Goal: Task Accomplishment & Management: Complete application form

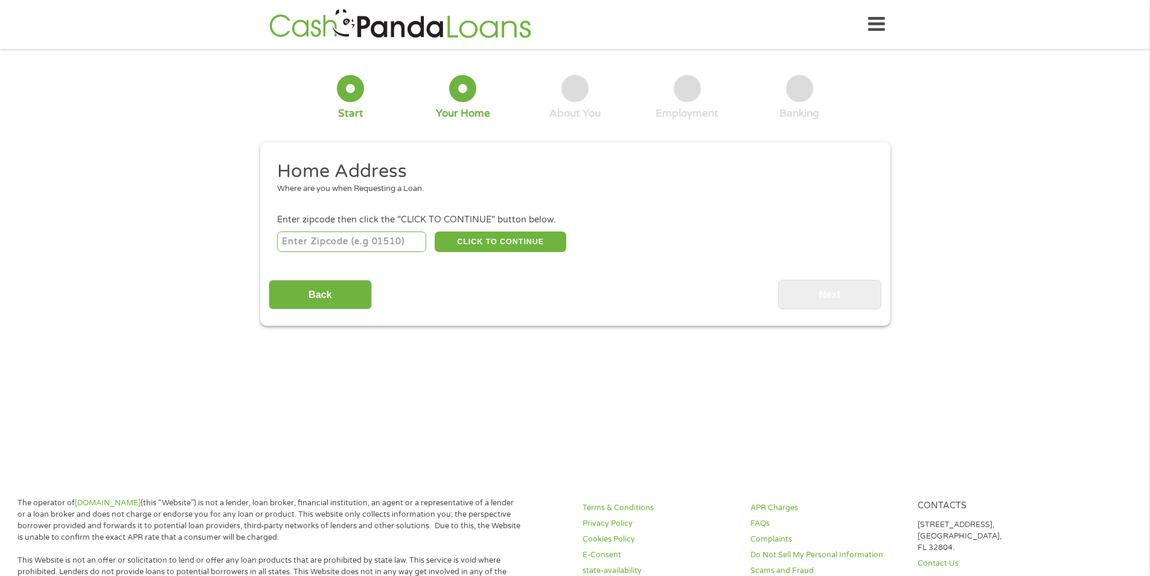
click at [371, 240] on input "number" at bounding box center [351, 241] width 149 height 21
type input "85043"
click at [497, 242] on button "CLICK TO CONTINUE" at bounding box center [501, 241] width 132 height 21
type input "85043"
type input "Phoenix"
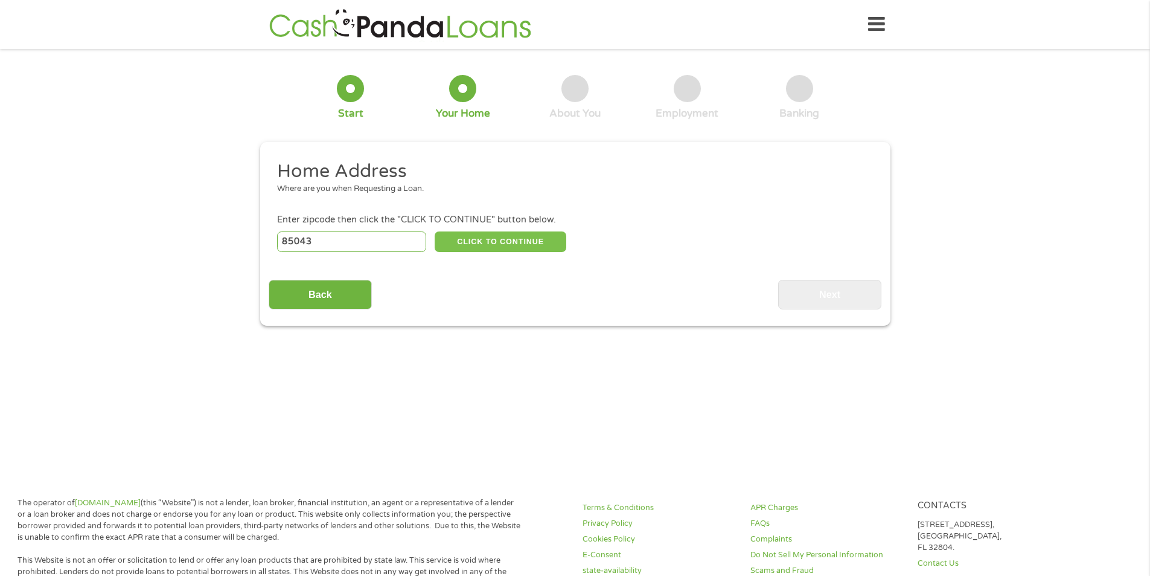
select select "[US_STATE]"
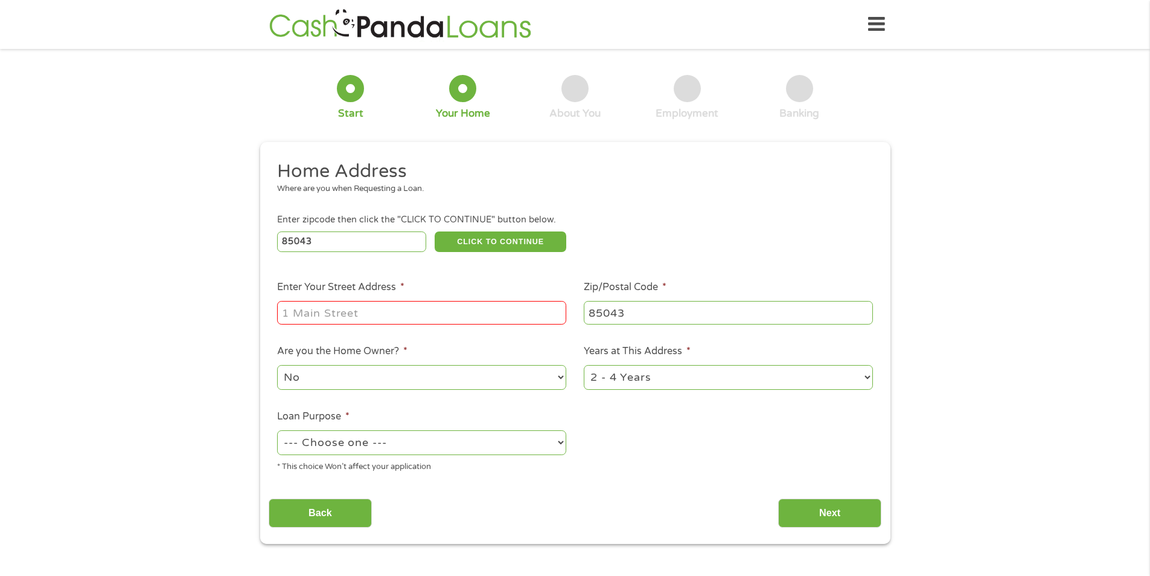
click at [472, 305] on input "Enter Your Street Address *" at bounding box center [421, 312] width 289 height 23
type input "[STREET_ADDRESS]"
click at [444, 380] on select "No Yes" at bounding box center [421, 377] width 289 height 25
select select "yes"
click at [277, 365] on select "No Yes" at bounding box center [421, 377] width 289 height 25
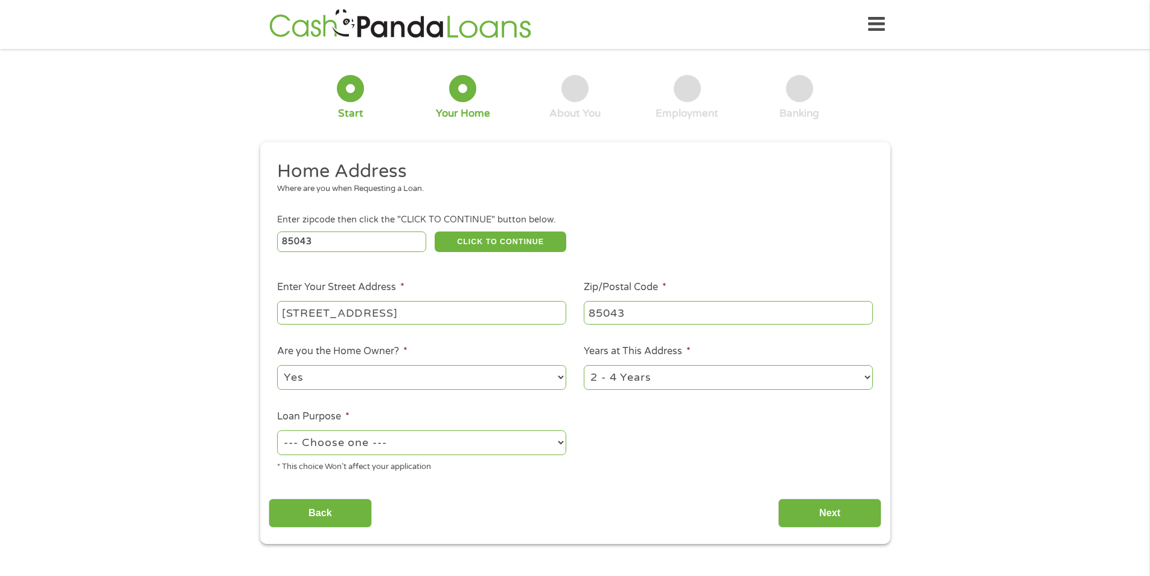
click at [665, 376] on select "1 Year or less 1 - 2 Years 2 - 4 Years Over 4 Years" at bounding box center [728, 377] width 289 height 25
select select "60months"
click at [584, 365] on select "1 Year or less 1 - 2 Years 2 - 4 Years Over 4 Years" at bounding box center [728, 377] width 289 height 25
click at [517, 445] on select "--- Choose one --- Pay Bills Debt Consolidation Home Improvement Major Purchase…" at bounding box center [421, 442] width 289 height 25
select select "medicalexpenses"
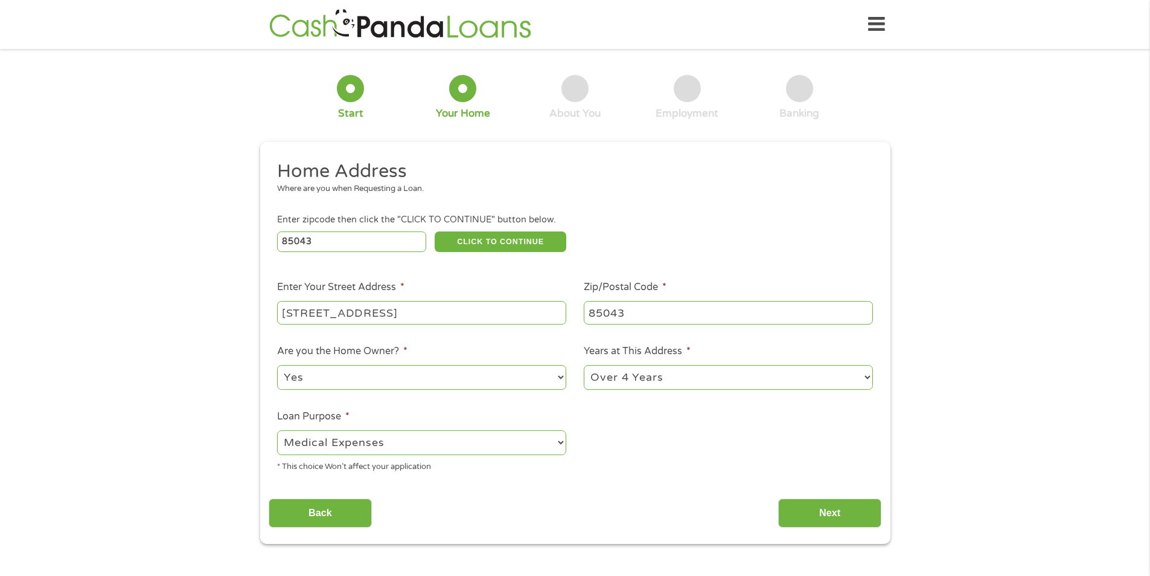
click at [277, 430] on select "--- Choose one --- Pay Bills Debt Consolidation Home Improvement Major Purchase…" at bounding box center [421, 442] width 289 height 25
click at [816, 522] on input "Next" at bounding box center [829, 513] width 103 height 30
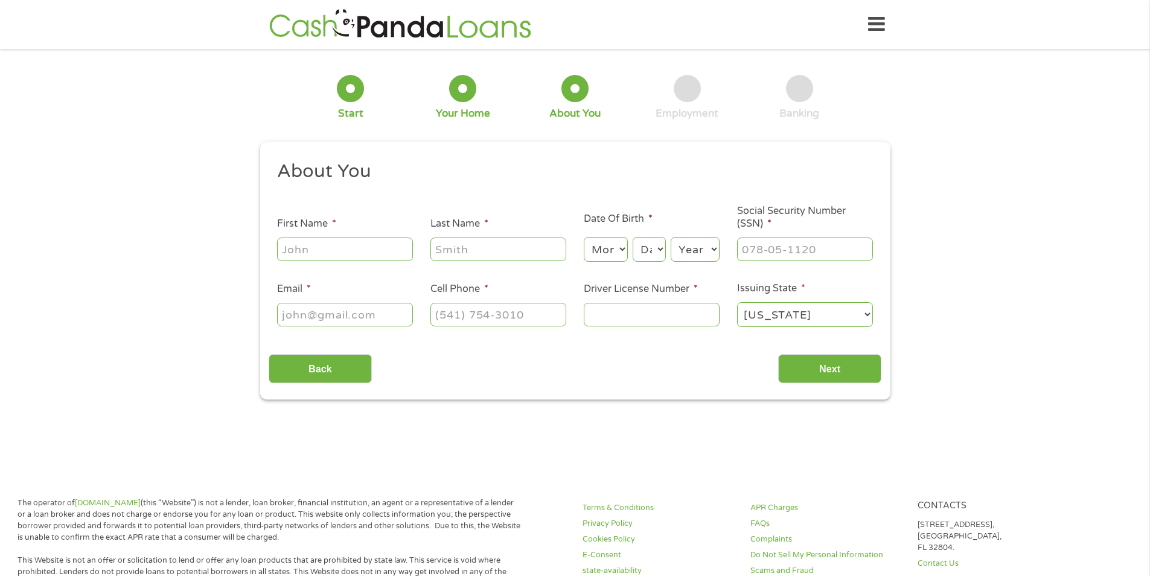
click at [373, 249] on input "First Name *" at bounding box center [345, 248] width 136 height 23
type input "[PERSON_NAME]"
click at [501, 256] on input "Last Name *" at bounding box center [499, 248] width 136 height 23
type input "[PERSON_NAME]"
click at [611, 243] on select "Month 1 2 3 4 5 6 7 8 9 10 11 12" at bounding box center [606, 249] width 44 height 25
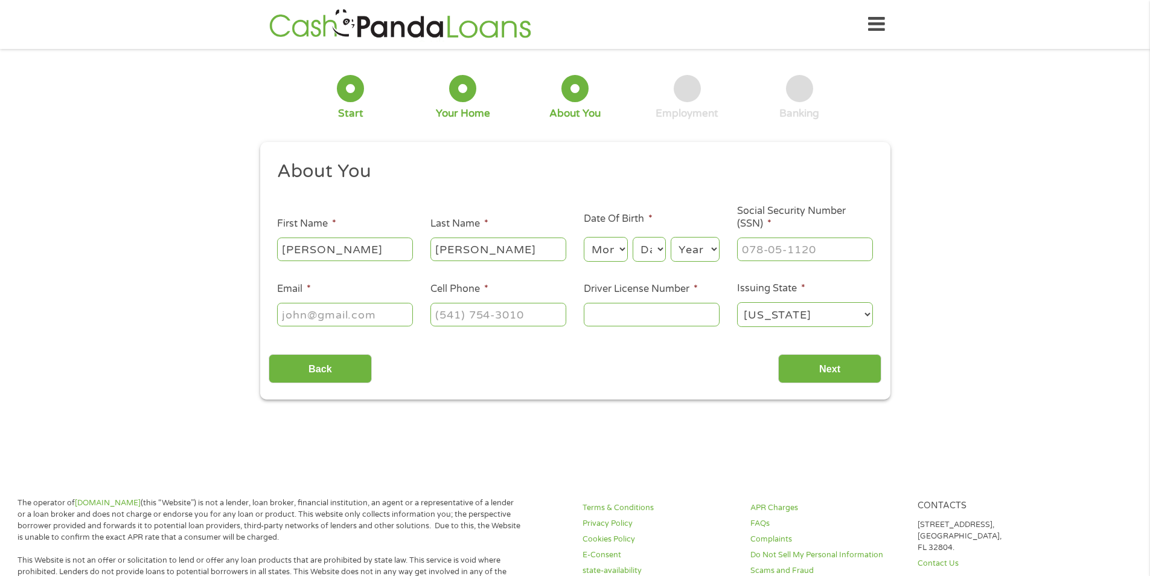
select select "8"
click at [584, 237] on select "Month 1 2 3 4 5 6 7 8 9 10 11 12" at bounding box center [606, 249] width 44 height 25
click at [645, 252] on select "Day 1 2 3 4 5 6 7 8 9 10 11 12 13 14 15 16 17 18 19 20 21 22 23 24 25 26 27 28 …" at bounding box center [649, 249] width 33 height 25
select select "31"
click at [633, 237] on select "Day 1 2 3 4 5 6 7 8 9 10 11 12 13 14 15 16 17 18 19 20 21 22 23 24 25 26 27 28 …" at bounding box center [649, 249] width 33 height 25
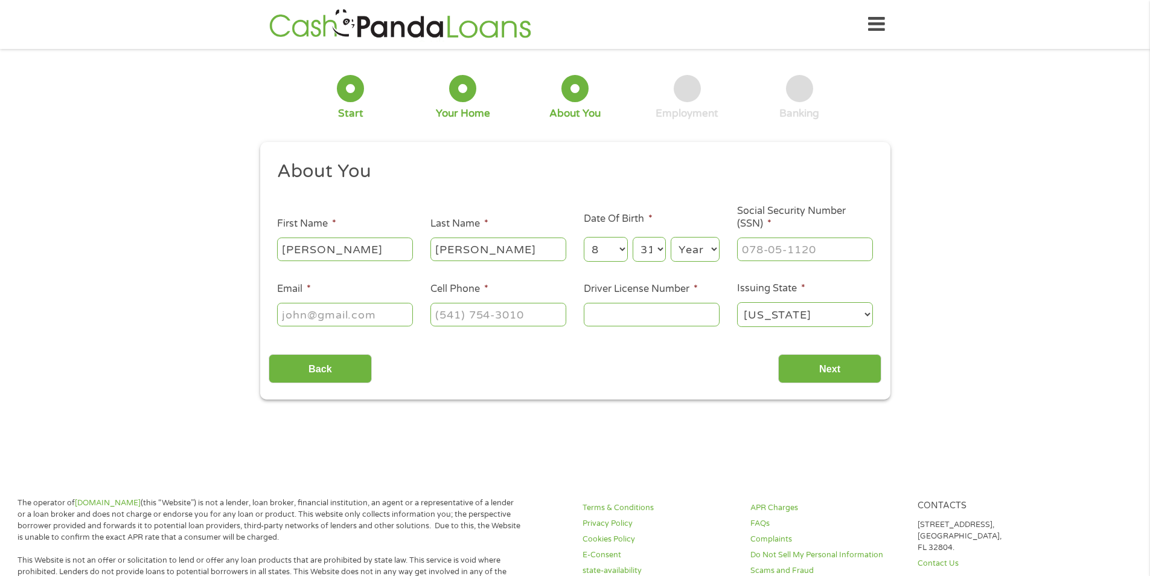
drag, startPoint x: 706, startPoint y: 255, endPoint x: 700, endPoint y: 249, distance: 8.5
click at [704, 252] on select "Year [DATE] 2006 2005 2004 2003 2002 2001 2000 1999 1998 1997 1996 1995 1994 19…" at bounding box center [695, 249] width 49 height 25
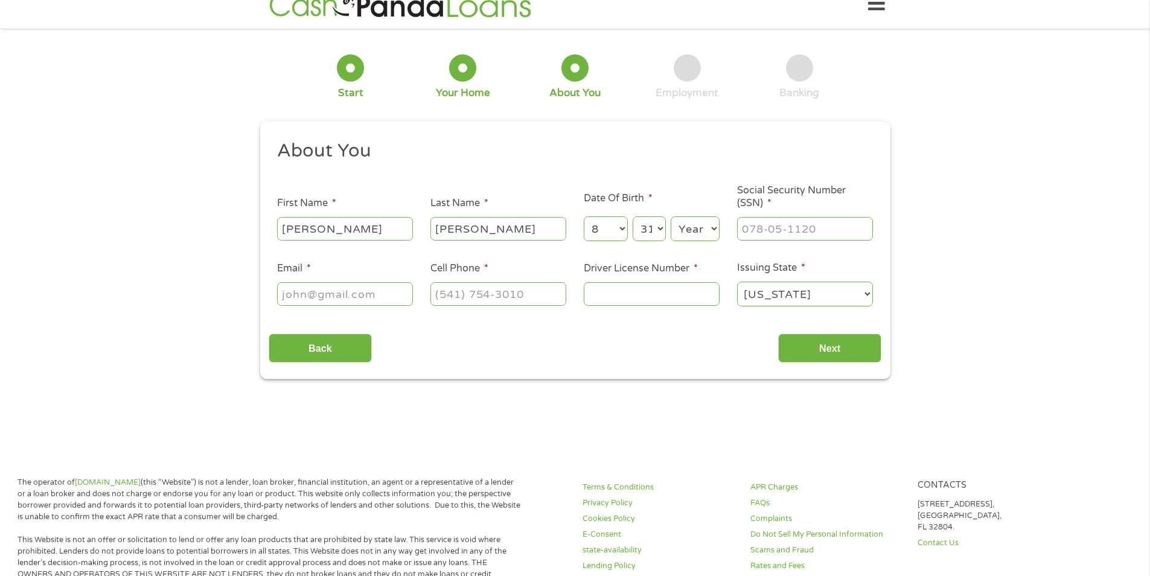
scroll to position [0, 0]
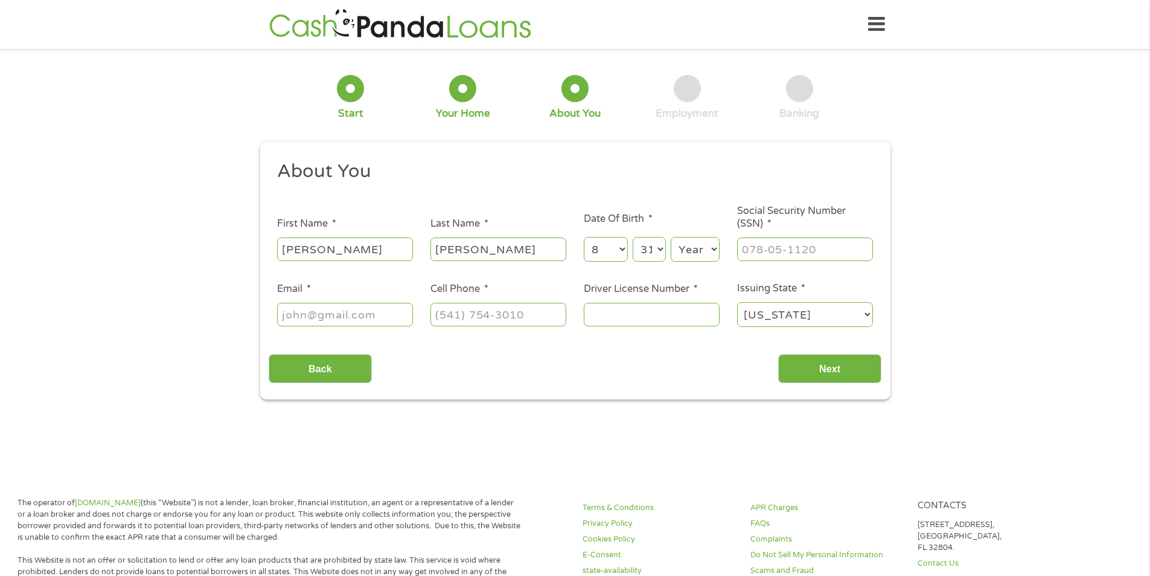
click at [700, 245] on select "Year [DATE] 2006 2005 2004 2003 2002 2001 2000 1999 1998 1997 1996 1995 1994 19…" at bounding box center [695, 249] width 49 height 25
select select "1956"
click at [671, 237] on select "Year [DATE] 2006 2005 2004 2003 2002 2001 2000 1999 1998 1997 1996 1995 1994 19…" at bounding box center [695, 249] width 49 height 25
click at [769, 240] on input "___-__-____" at bounding box center [805, 248] width 136 height 23
type input "526-27-6702"
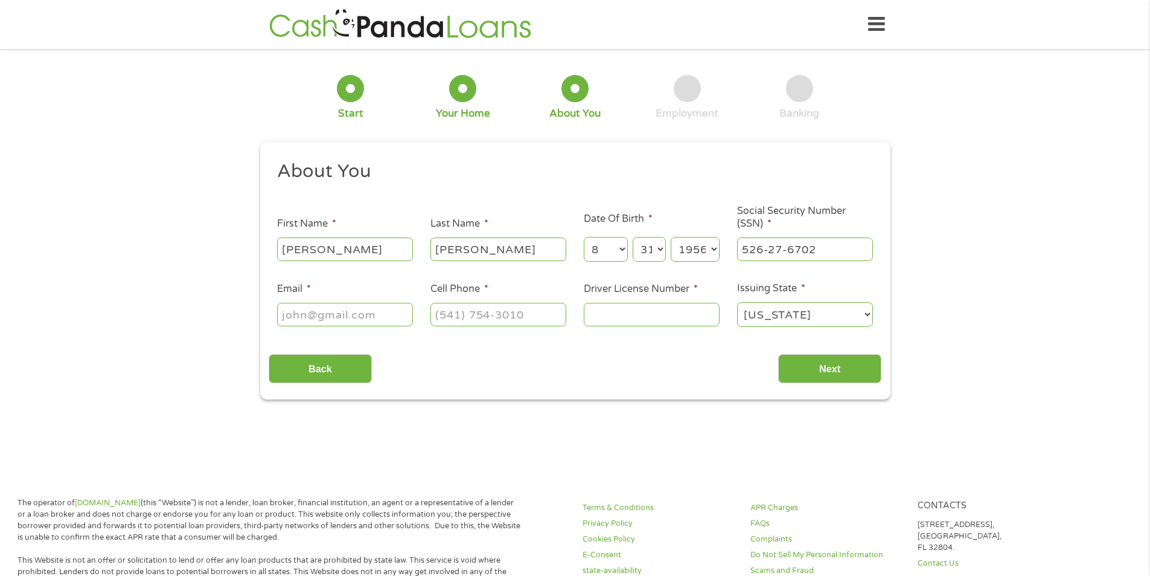
click at [324, 309] on input "Email *" at bounding box center [345, 314] width 136 height 23
type input "[EMAIL_ADDRESS][DOMAIN_NAME]"
click at [477, 313] on input "(___) ___-____" at bounding box center [499, 314] width 136 height 23
type input "[PHONE_NUMBER]"
click at [680, 312] on input "Driver License Number *" at bounding box center [652, 314] width 136 height 23
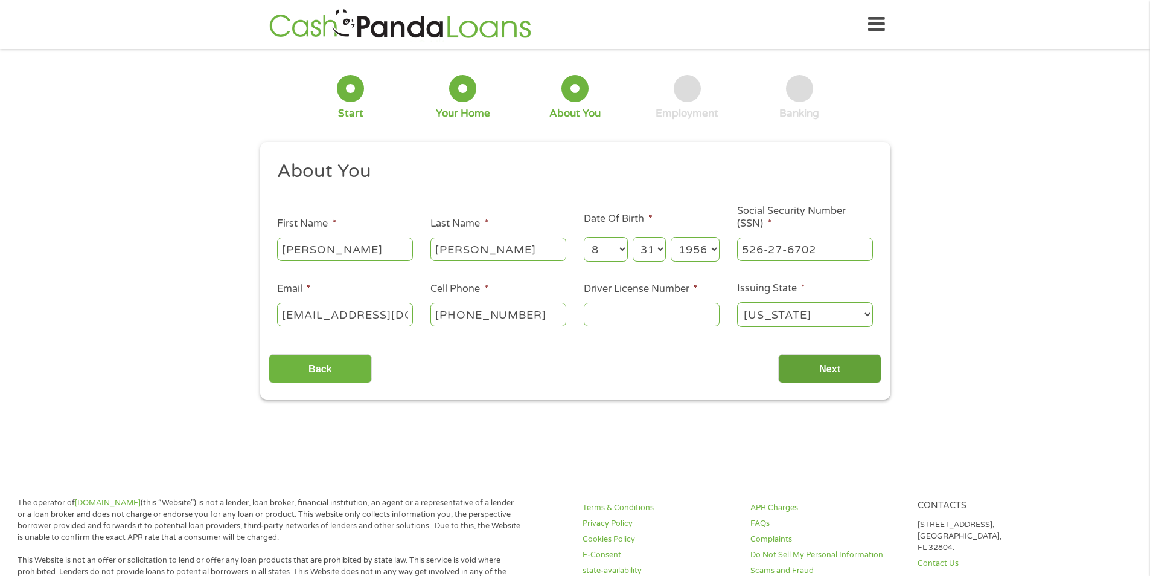
click at [823, 365] on input "Next" at bounding box center [829, 369] width 103 height 30
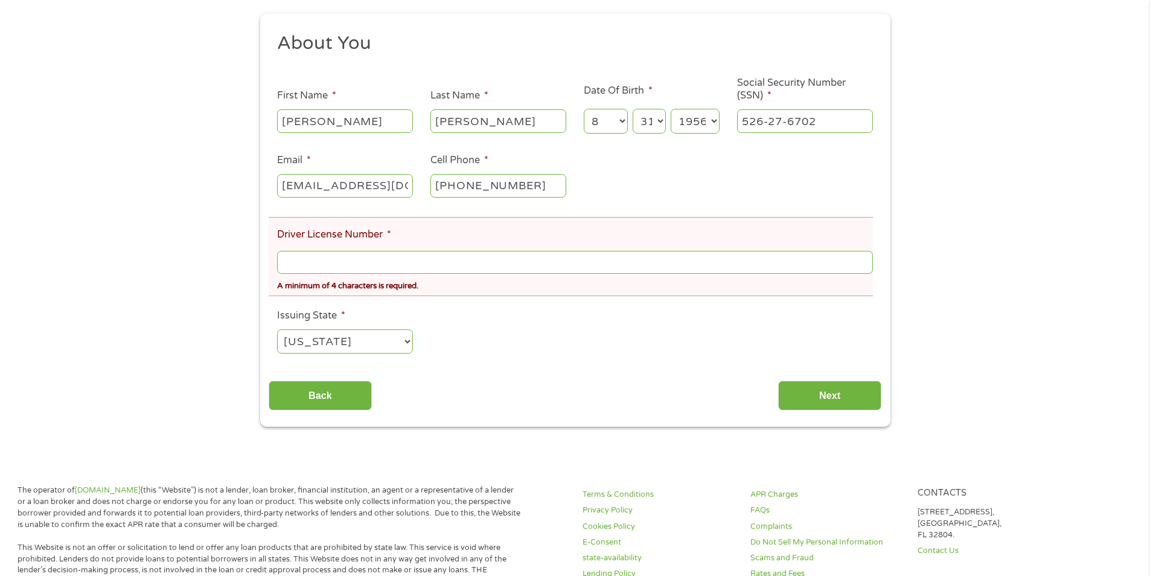
scroll to position [181, 0]
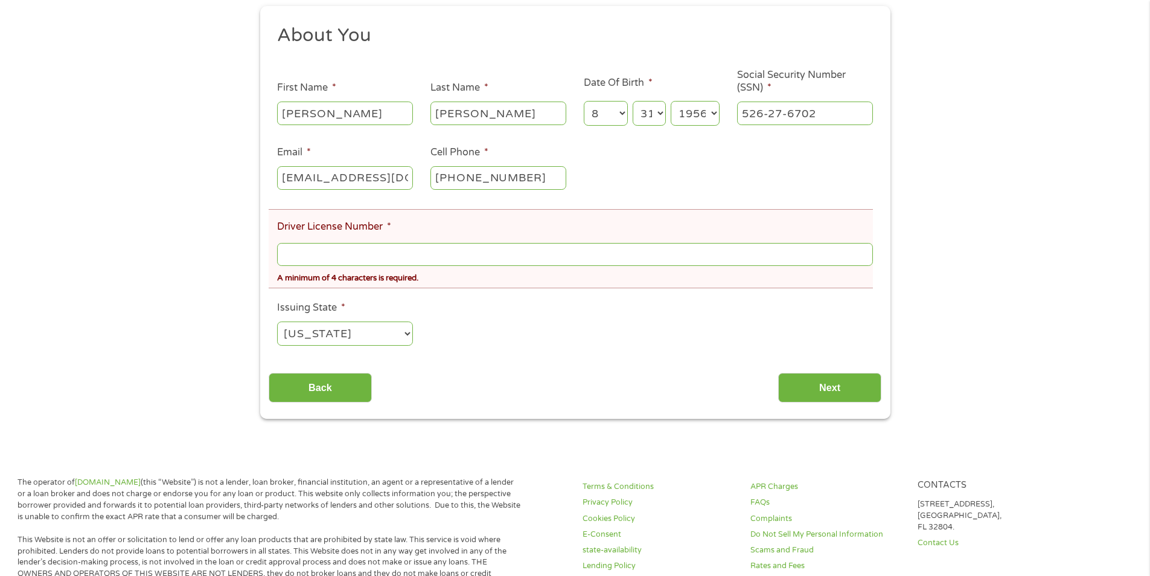
click at [447, 250] on input "Driver License Number *" at bounding box center [574, 254] width 595 height 23
type input "D0500"
click at [811, 388] on input "Next" at bounding box center [829, 388] width 103 height 30
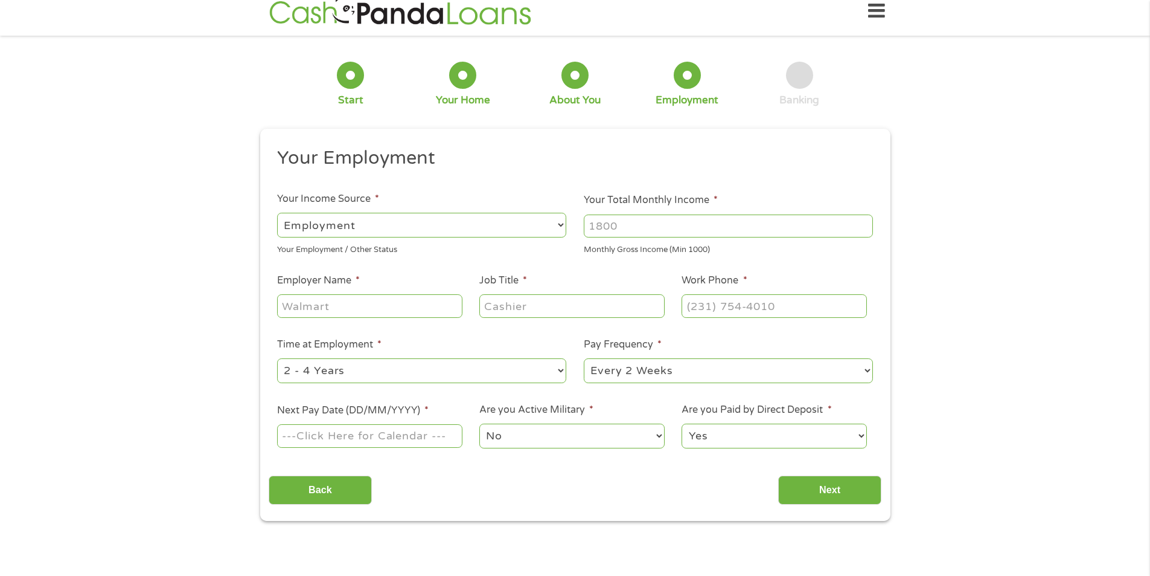
scroll to position [0, 0]
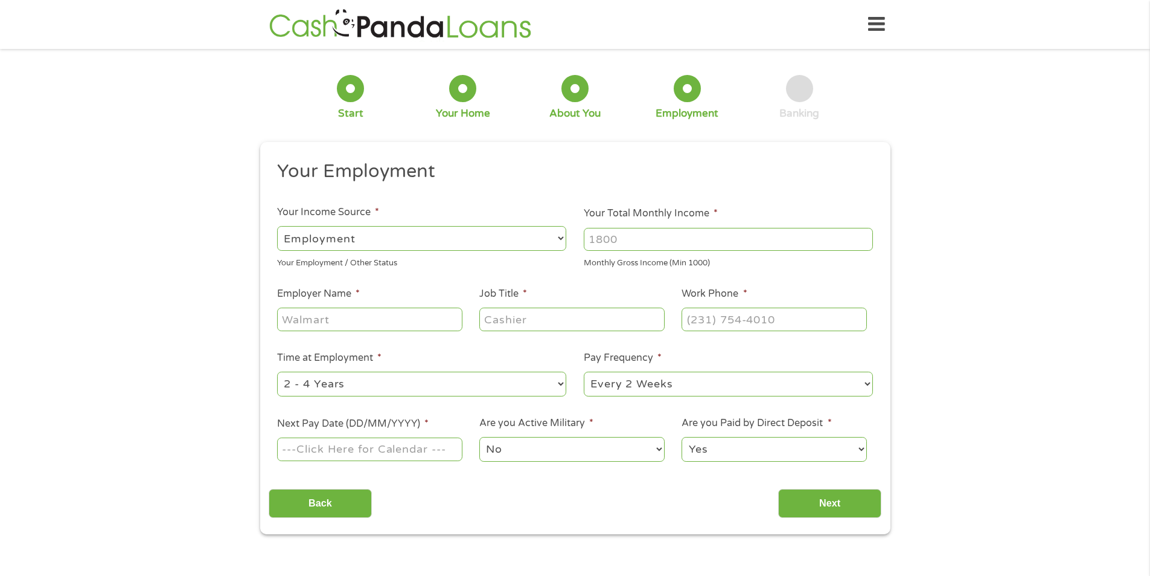
click at [430, 245] on select "--- Choose one --- Employment [DEMOGRAPHIC_DATA] Benefits" at bounding box center [421, 238] width 289 height 25
select select "benefits"
click at [277, 226] on select "--- Choose one --- Employment [DEMOGRAPHIC_DATA] Benefits" at bounding box center [421, 238] width 289 height 25
type input "Other"
type input "[PHONE_NUMBER]"
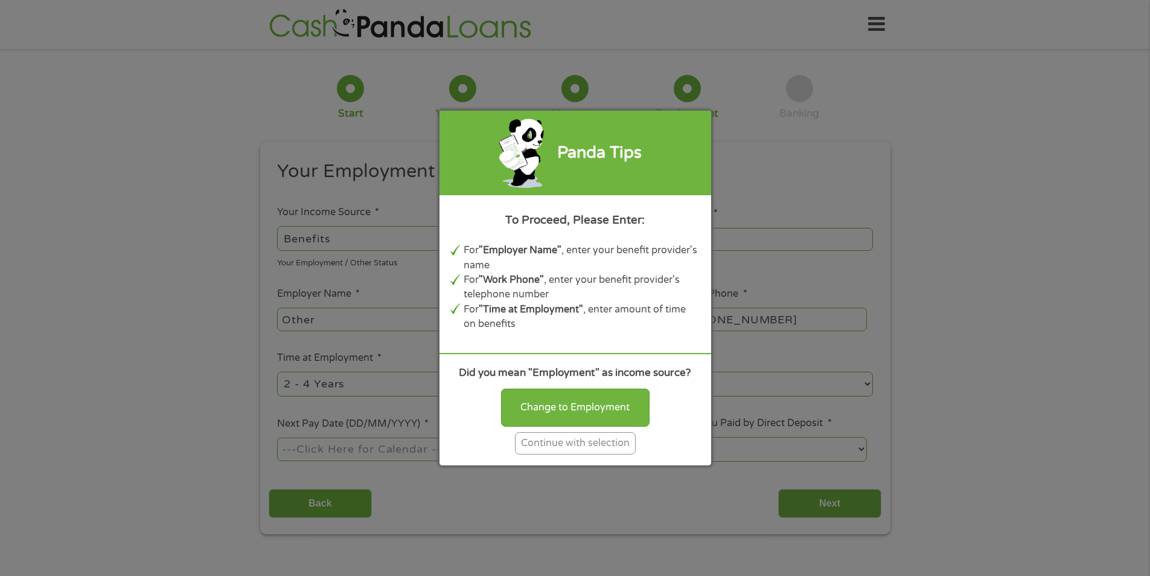
click at [564, 443] on div "Continue with selection" at bounding box center [575, 443] width 121 height 22
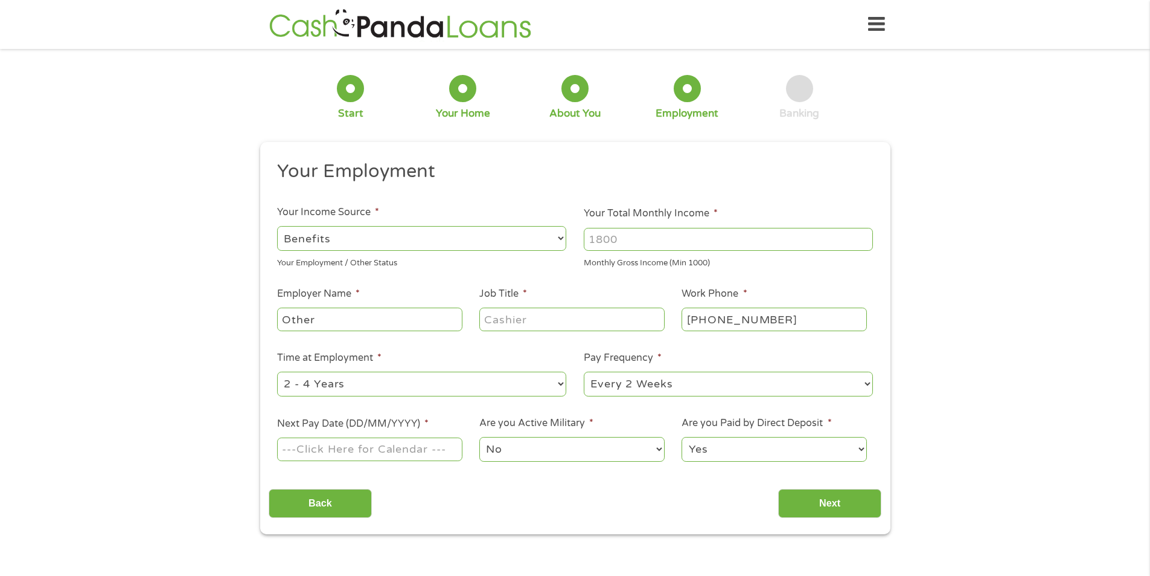
click at [621, 239] on input "Your Total Monthly Income *" at bounding box center [728, 239] width 289 height 23
type input "5500"
click at [406, 319] on input "Other" at bounding box center [369, 318] width 185 height 23
click at [511, 382] on select "--- Choose one --- 1 Year or less 1 - 2 Years 2 - 4 Years Over 4 Years" at bounding box center [421, 383] width 289 height 25
select select "60months"
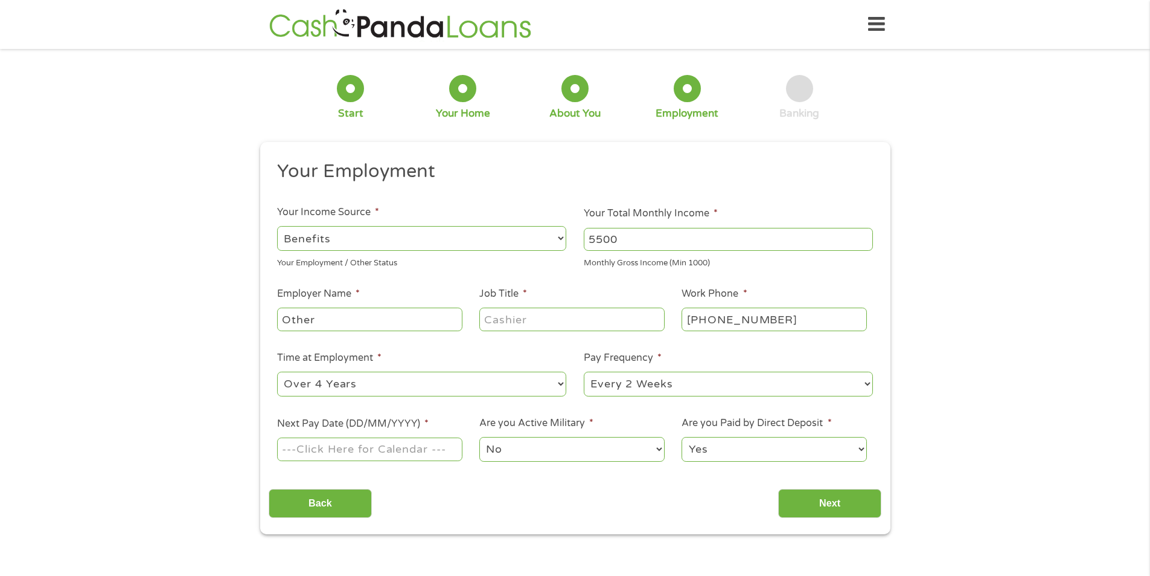
click at [277, 371] on select "--- Choose one --- 1 Year or less 1 - 2 Years 2 - 4 Years Over 4 Years" at bounding box center [421, 383] width 289 height 25
click at [591, 380] on select "--- Choose one --- Every 2 Weeks Every Week Monthly Semi-Monthly" at bounding box center [728, 383] width 289 height 25
select select "monthly"
click at [584, 371] on select "--- Choose one --- Every 2 Weeks Every Week Monthly Semi-Monthly" at bounding box center [728, 383] width 289 height 25
click at [415, 245] on select "--- Choose one --- Employment [DEMOGRAPHIC_DATA] Benefits" at bounding box center [421, 238] width 289 height 25
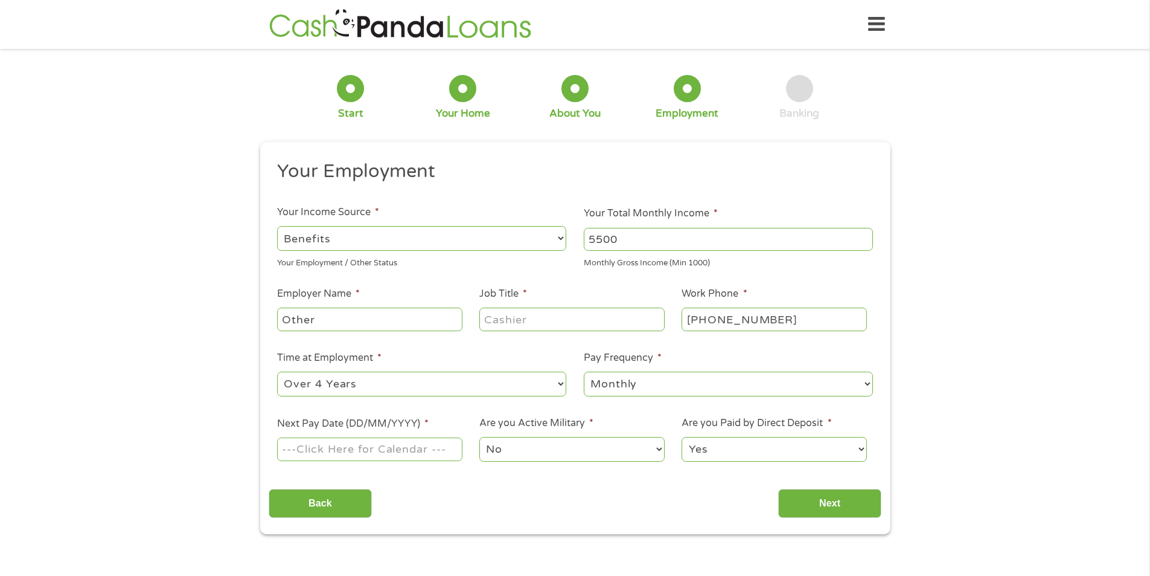
click at [277, 226] on select "--- Choose one --- Employment [DEMOGRAPHIC_DATA] Benefits" at bounding box center [421, 238] width 289 height 25
click at [391, 447] on input "Next Pay Date (DD/MM/YYYY) *" at bounding box center [369, 448] width 185 height 23
type input "[DATE]"
click at [817, 502] on input "Next" at bounding box center [829, 504] width 103 height 30
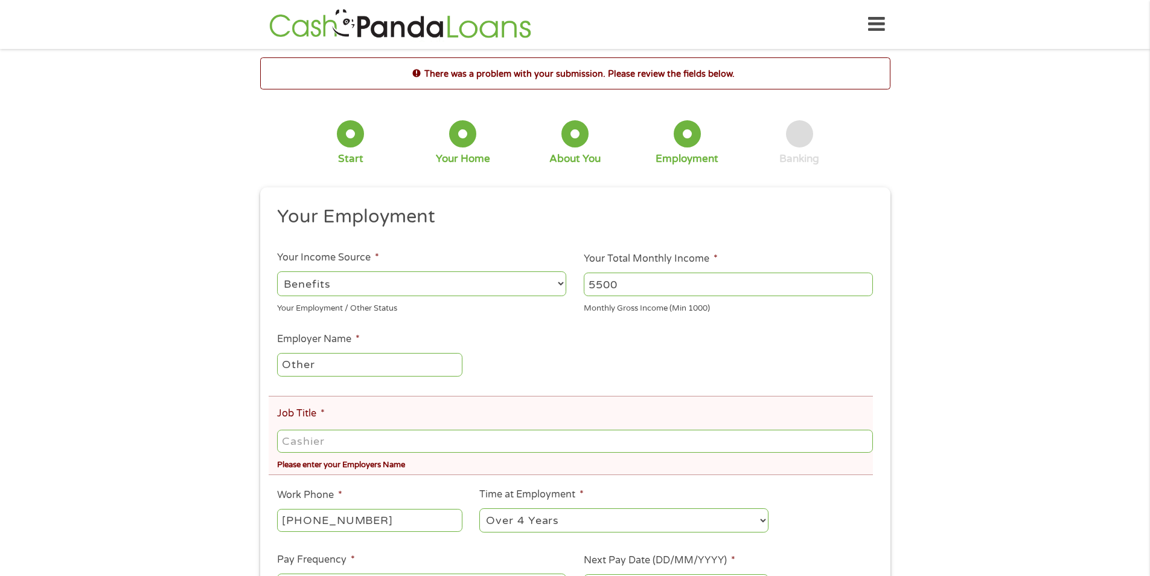
click at [423, 441] on input "Job Title *" at bounding box center [574, 440] width 595 height 23
type input "retired"
click at [961, 482] on div "There was a problem with your submission. Please review the fields below. 1 Sta…" at bounding box center [575, 396] width 1150 height 678
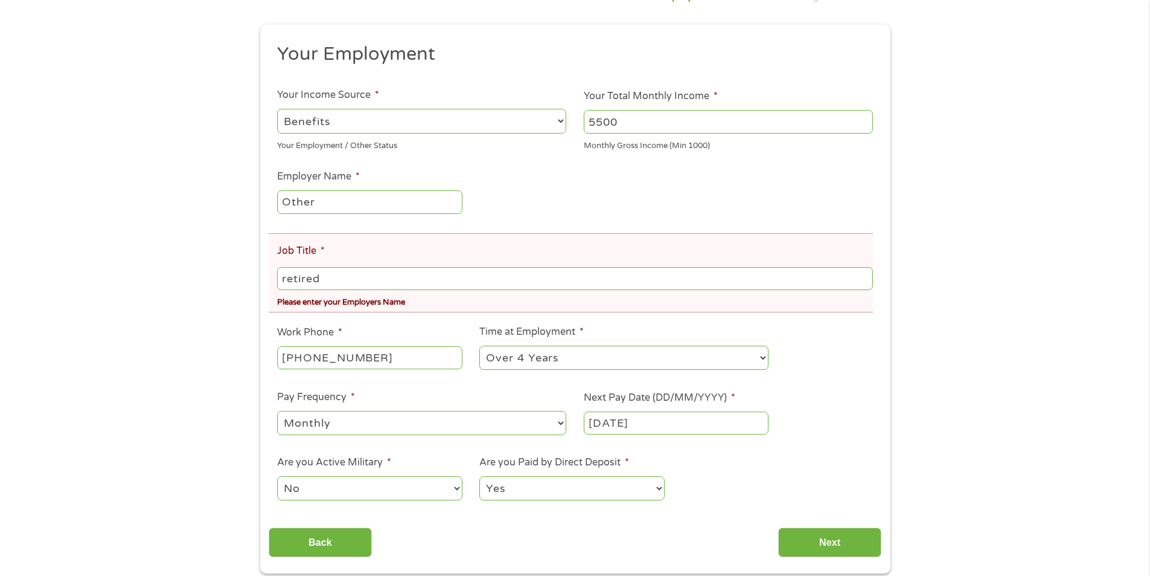
scroll to position [181, 0]
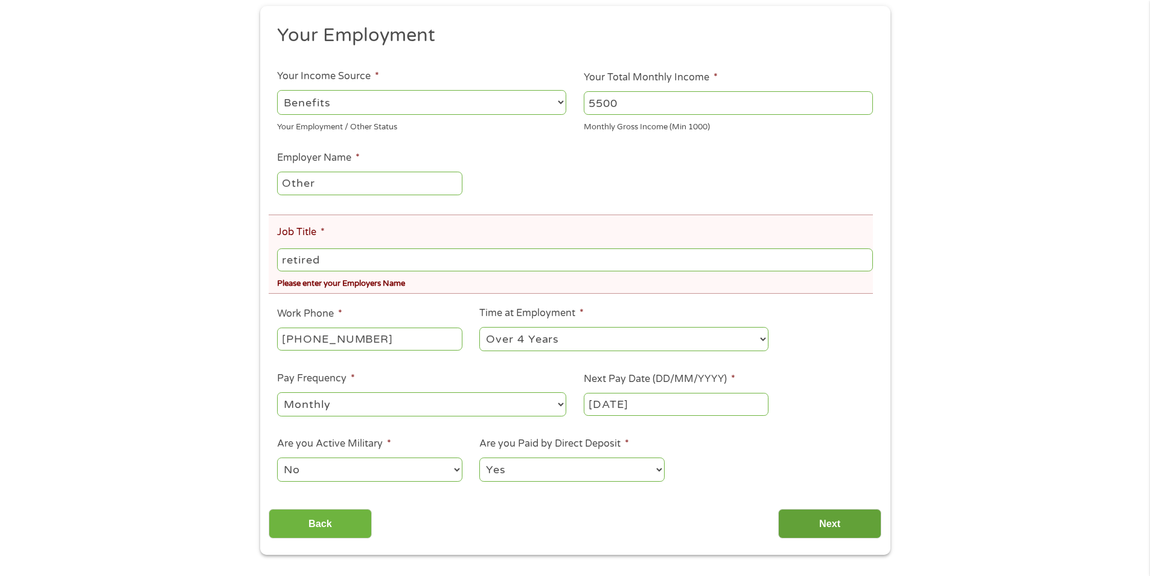
click at [861, 519] on input "Next" at bounding box center [829, 523] width 103 height 30
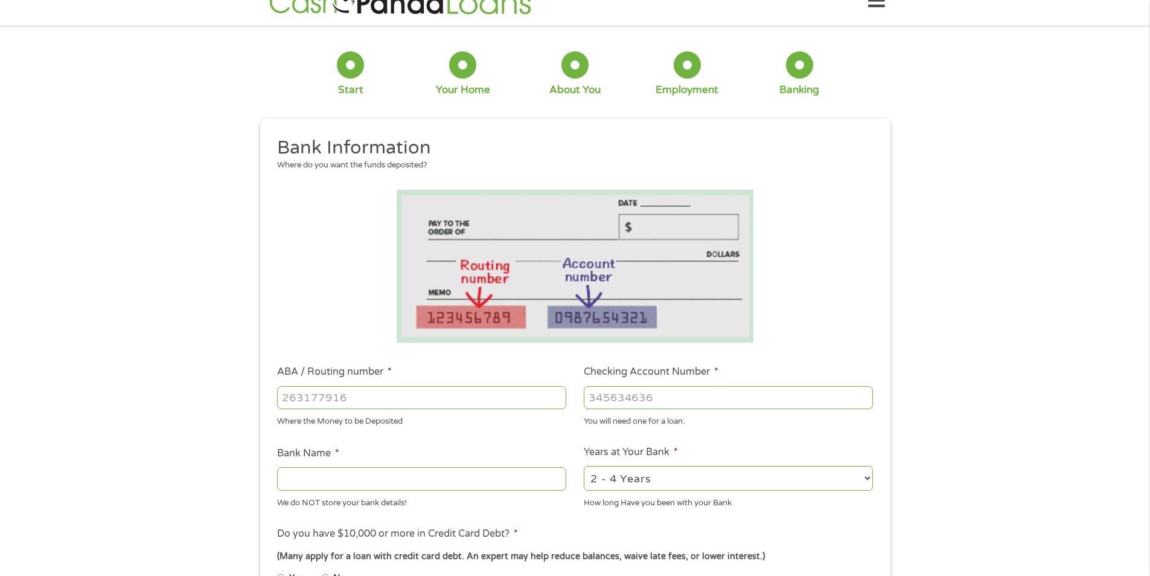
scroll to position [0, 0]
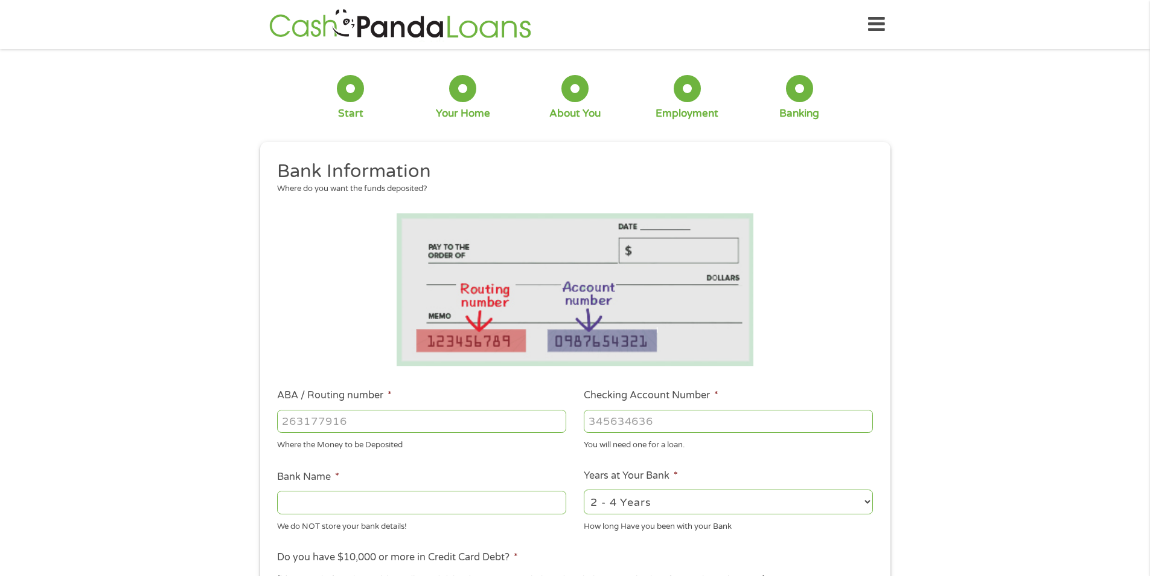
click at [396, 420] on input "ABA / Routing number *" at bounding box center [421, 420] width 289 height 23
type input "122101706"
type input "BANK OF AMERICA NA"
type input "122101706"
click at [653, 418] on input "Checking Account Number *" at bounding box center [728, 420] width 289 height 23
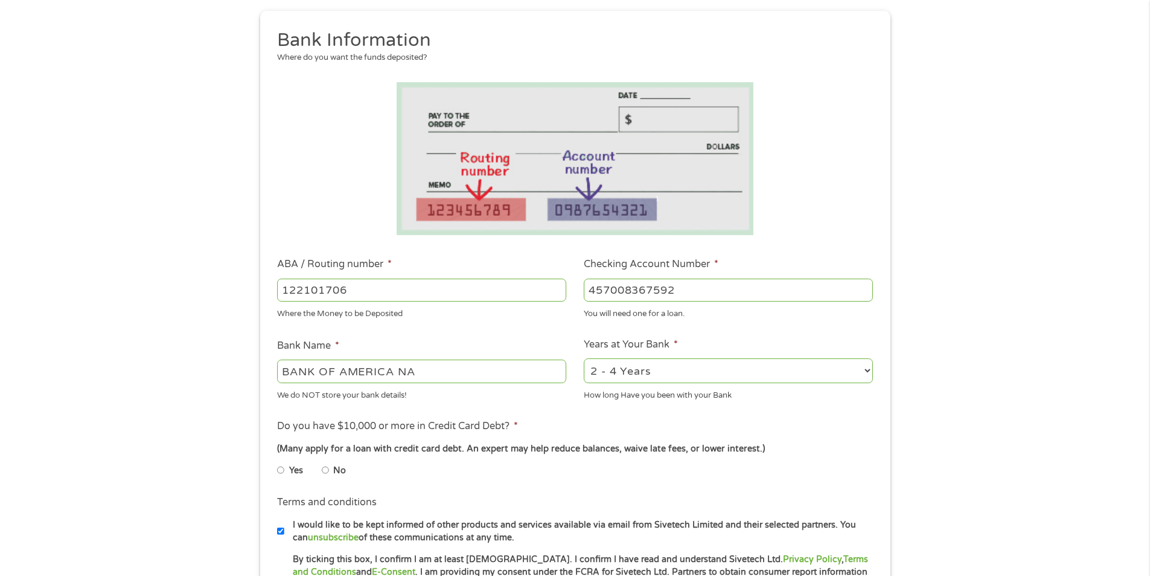
scroll to position [181, 0]
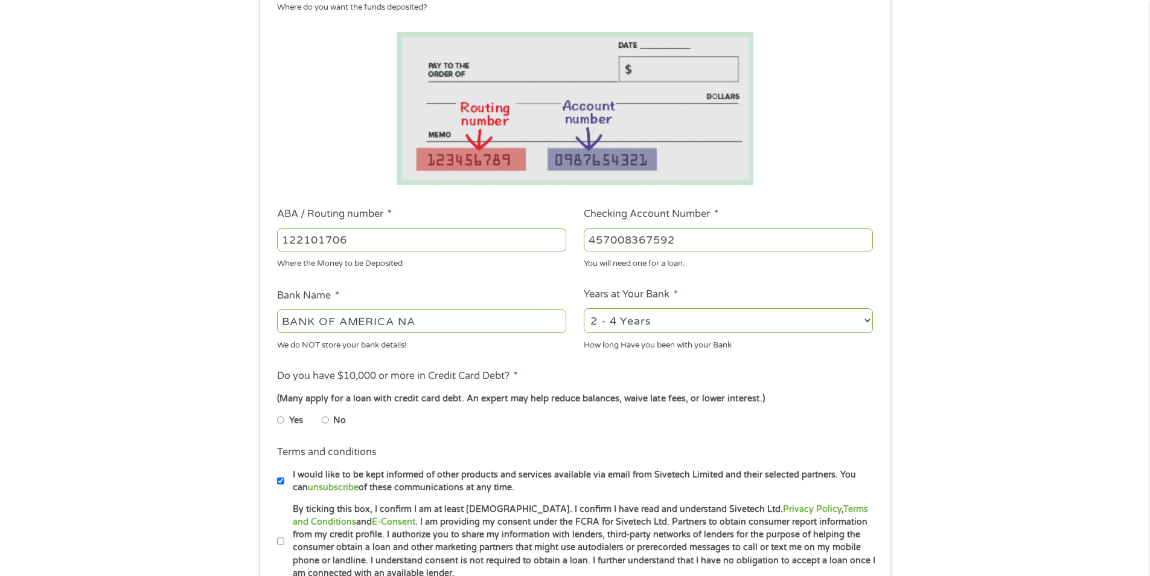
type input "457008367592"
click at [498, 322] on input "BANK OF AMERICA NA" at bounding box center [421, 320] width 289 height 23
click at [597, 319] on select "2 - 4 Years 6 - 12 Months 1 - 2 Years Over 4 Years" at bounding box center [728, 320] width 289 height 25
select select "60months"
click at [584, 308] on select "2 - 4 Years 6 - 12 Months 1 - 2 Years Over 4 Years" at bounding box center [728, 320] width 289 height 25
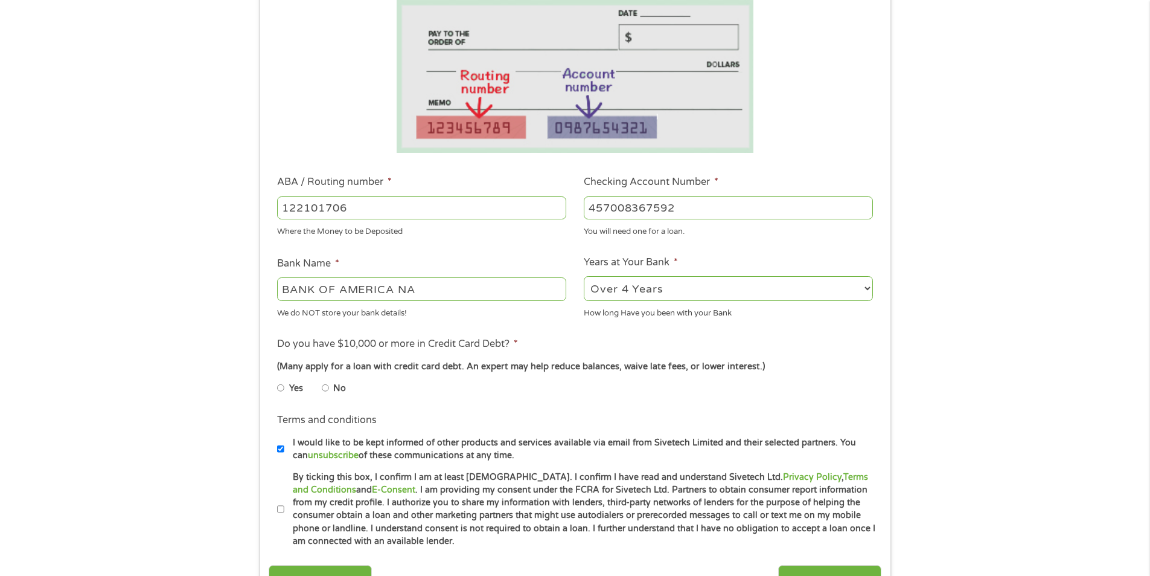
scroll to position [242, 0]
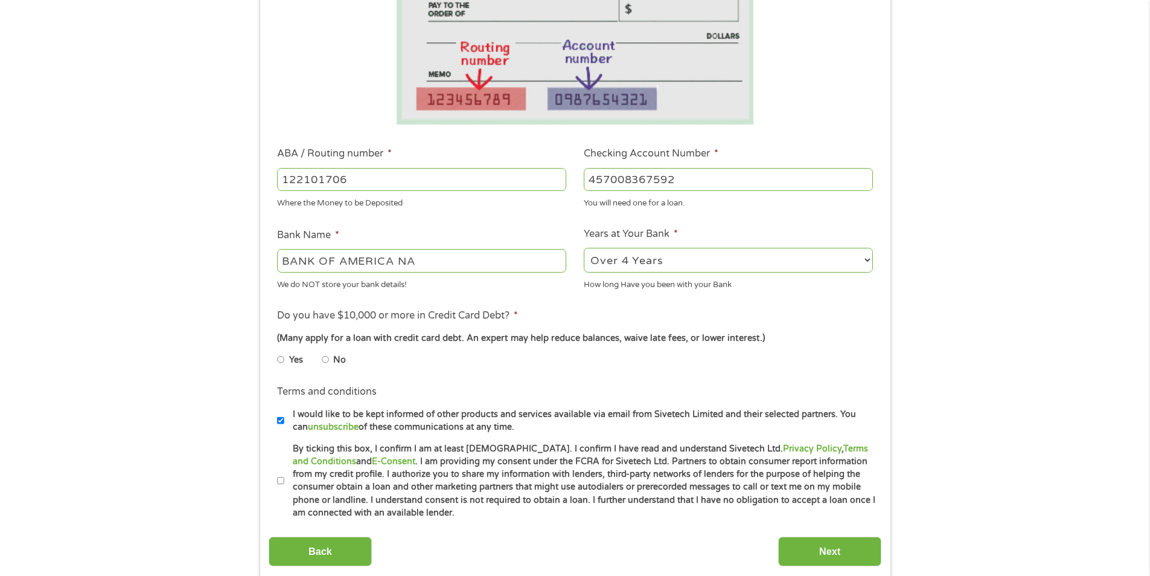
click at [278, 358] on input "Yes" at bounding box center [280, 359] width 7 height 19
radio input "true"
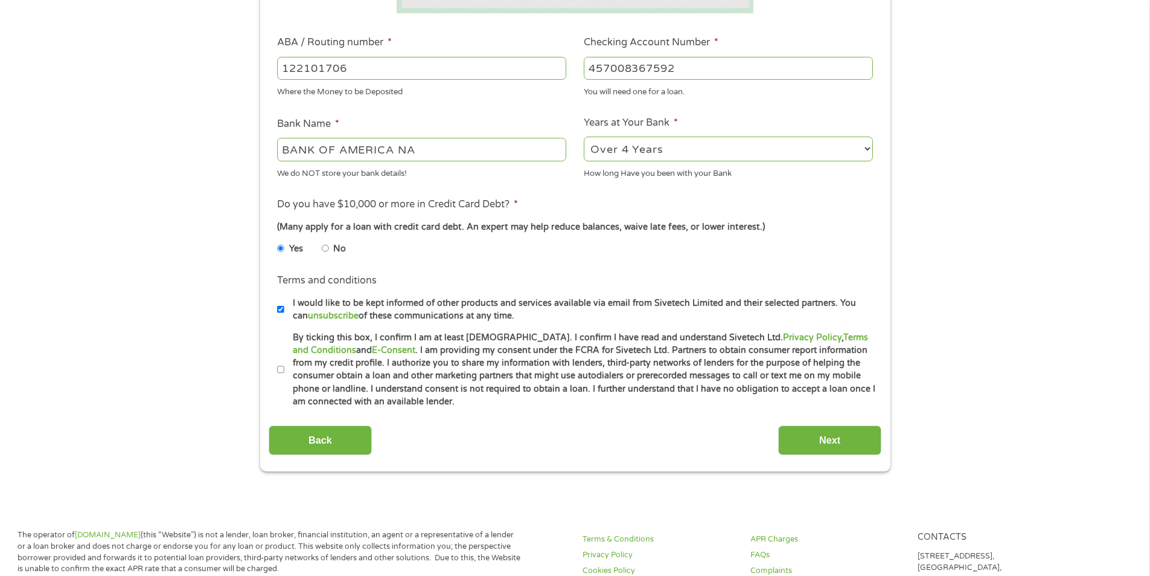
scroll to position [362, 0]
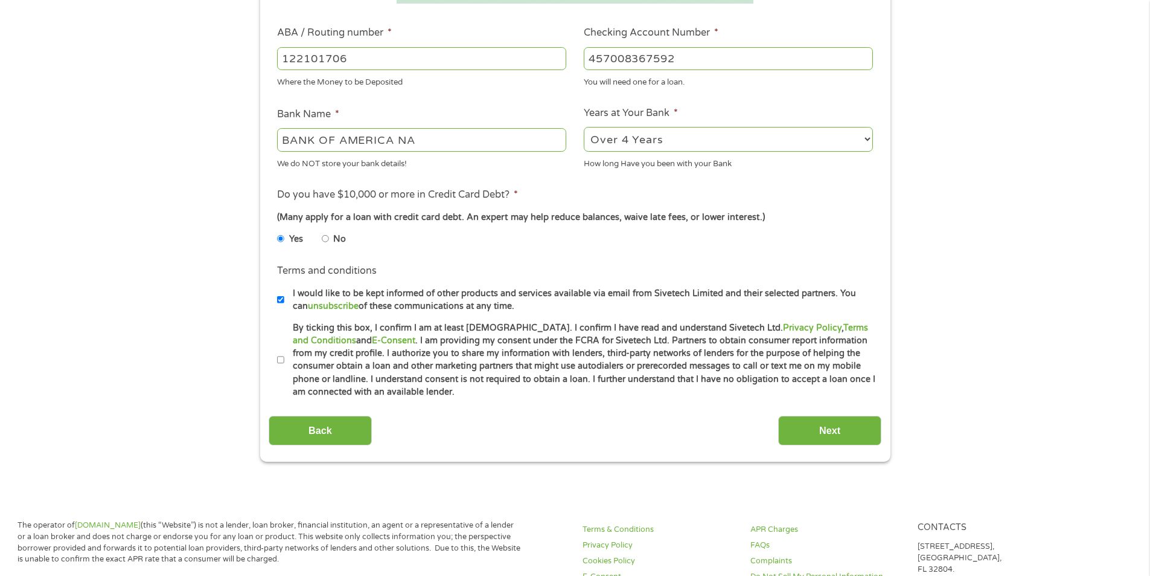
click at [283, 358] on input "By ticking this box, I confirm I am at least [DEMOGRAPHIC_DATA]. I confirm I ha…" at bounding box center [280, 359] width 7 height 19
checkbox input "true"
click at [842, 427] on input "Next" at bounding box center [829, 430] width 103 height 30
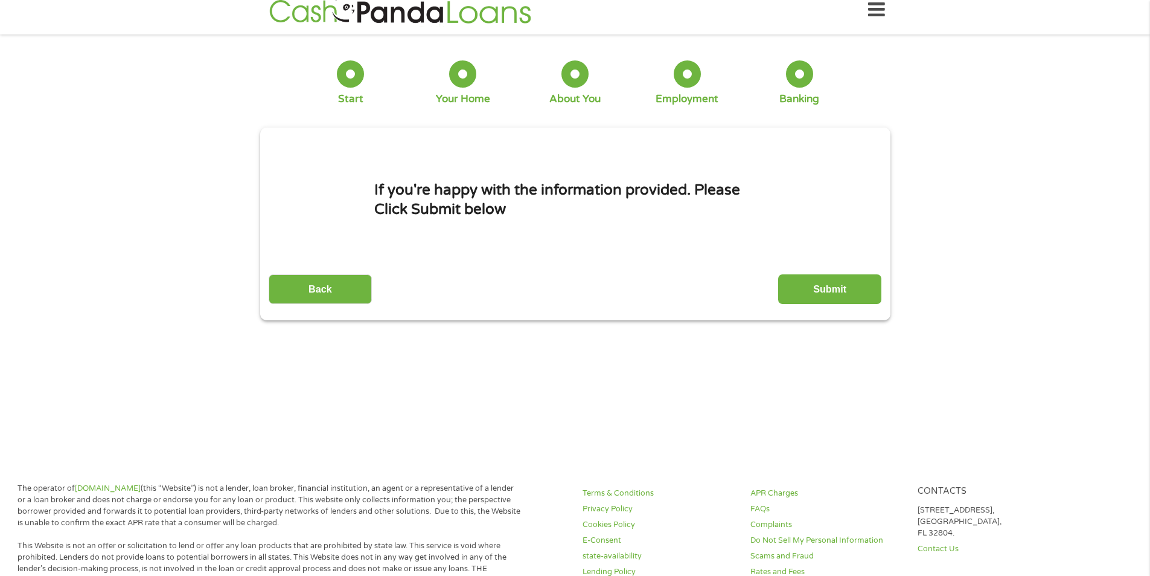
scroll to position [0, 0]
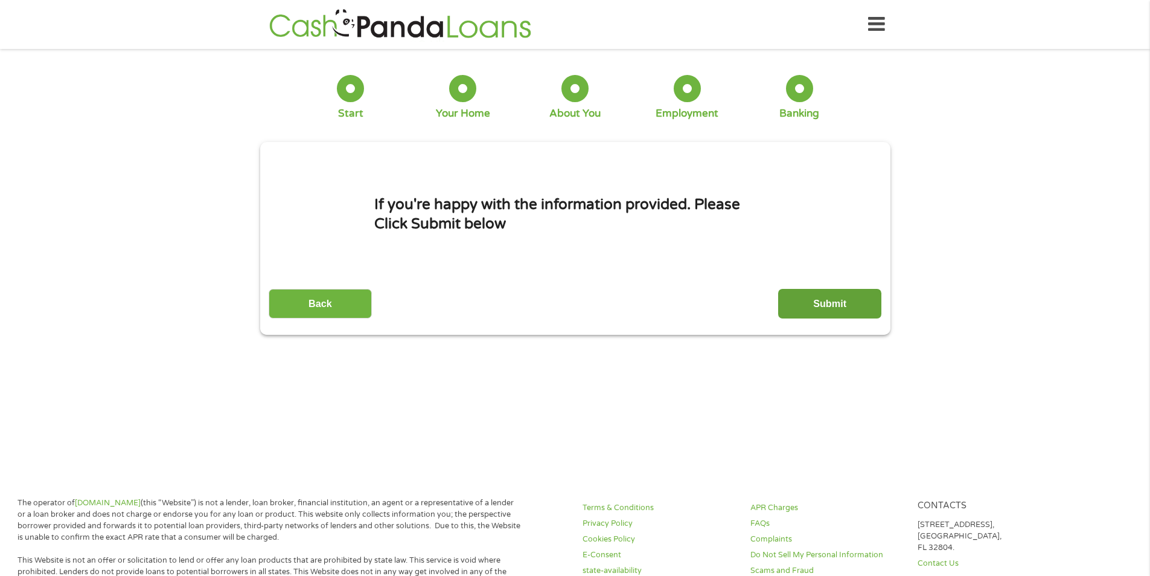
click at [840, 302] on input "Submit" at bounding box center [829, 304] width 103 height 30
